Goal: Complete application form

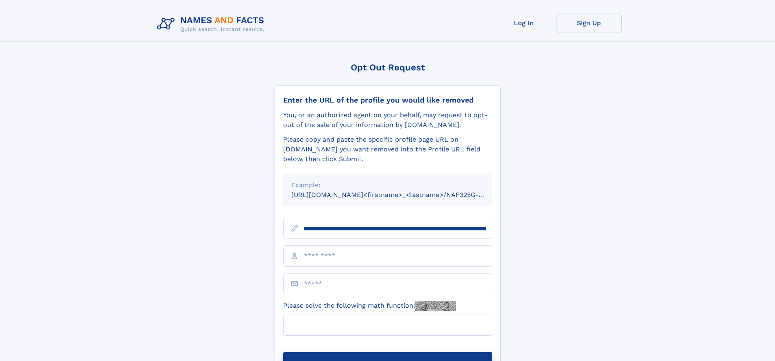
scroll to position [0, 99]
type input "**********"
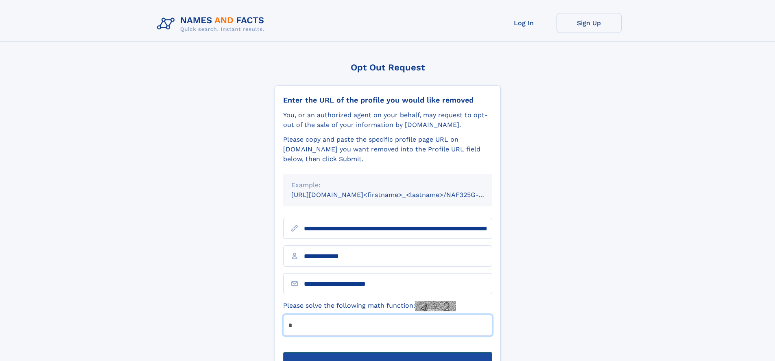
type input "*"
click at [388, 352] on button "Submit Opt Out Request" at bounding box center [387, 365] width 209 height 26
